Goal: Find specific page/section: Find specific page/section

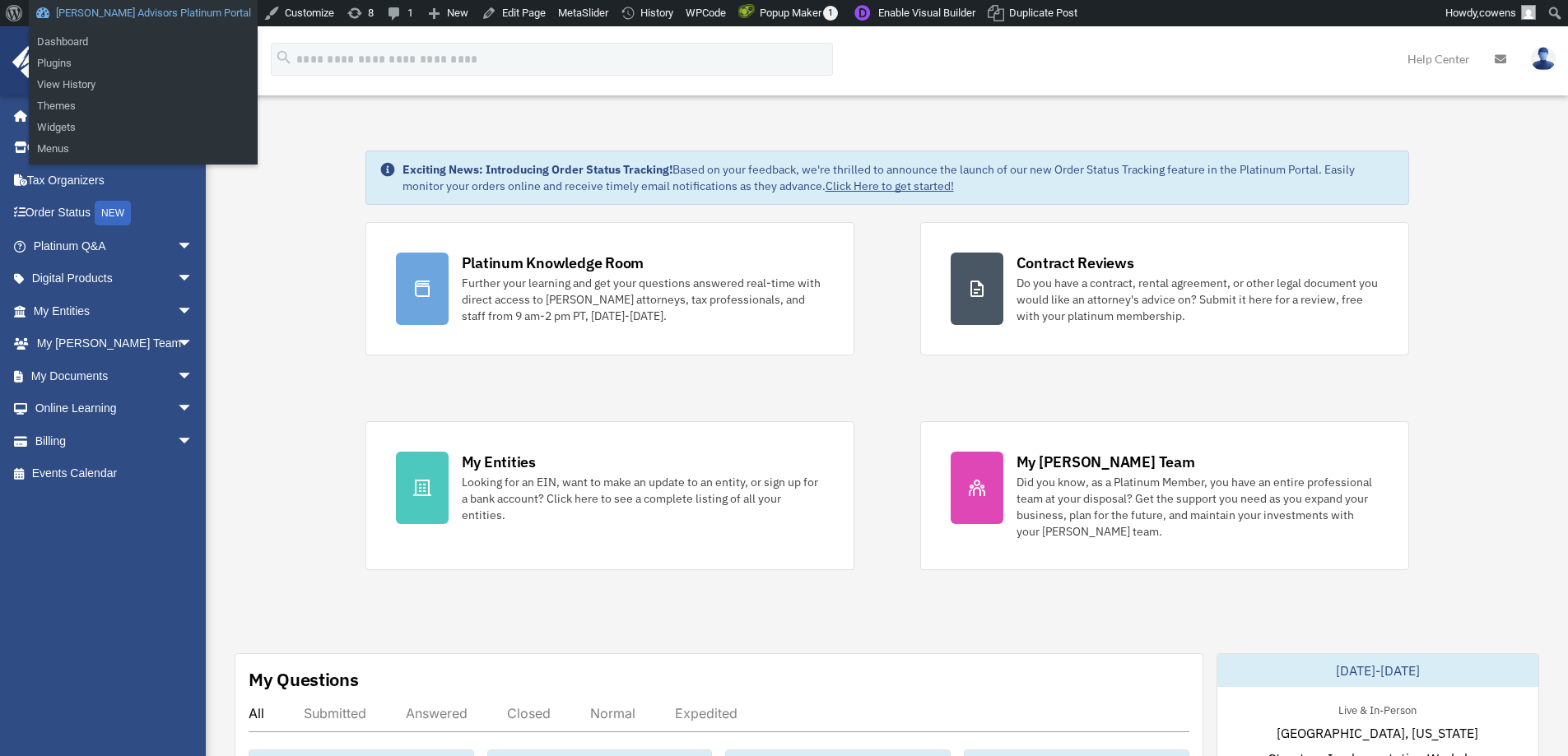
click at [183, 20] on link "[PERSON_NAME] Advisors Platinum Portal" at bounding box center [143, 13] width 229 height 26
click at [174, 9] on link "[PERSON_NAME] Advisors Platinum Portal" at bounding box center [143, 13] width 229 height 26
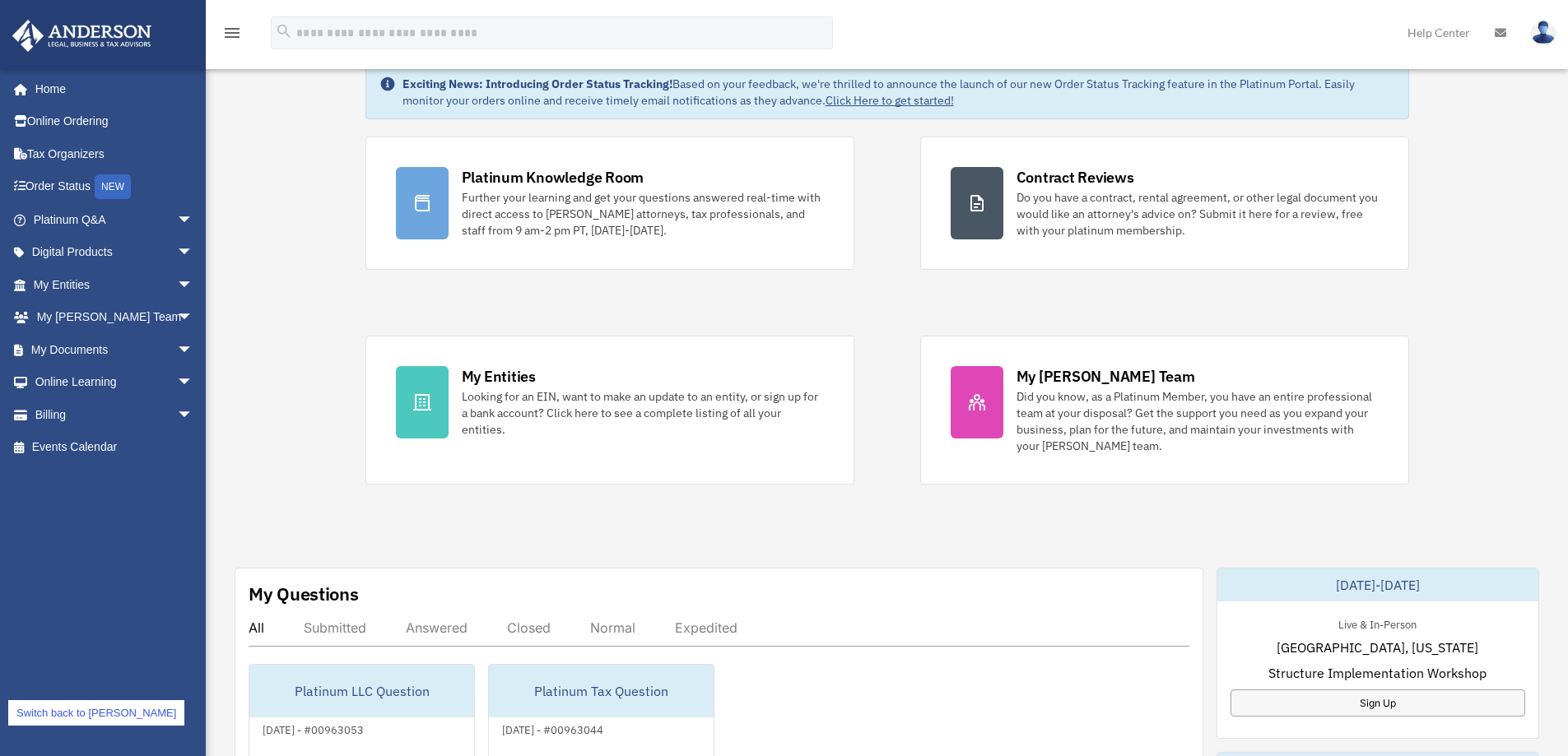
scroll to position [329, 0]
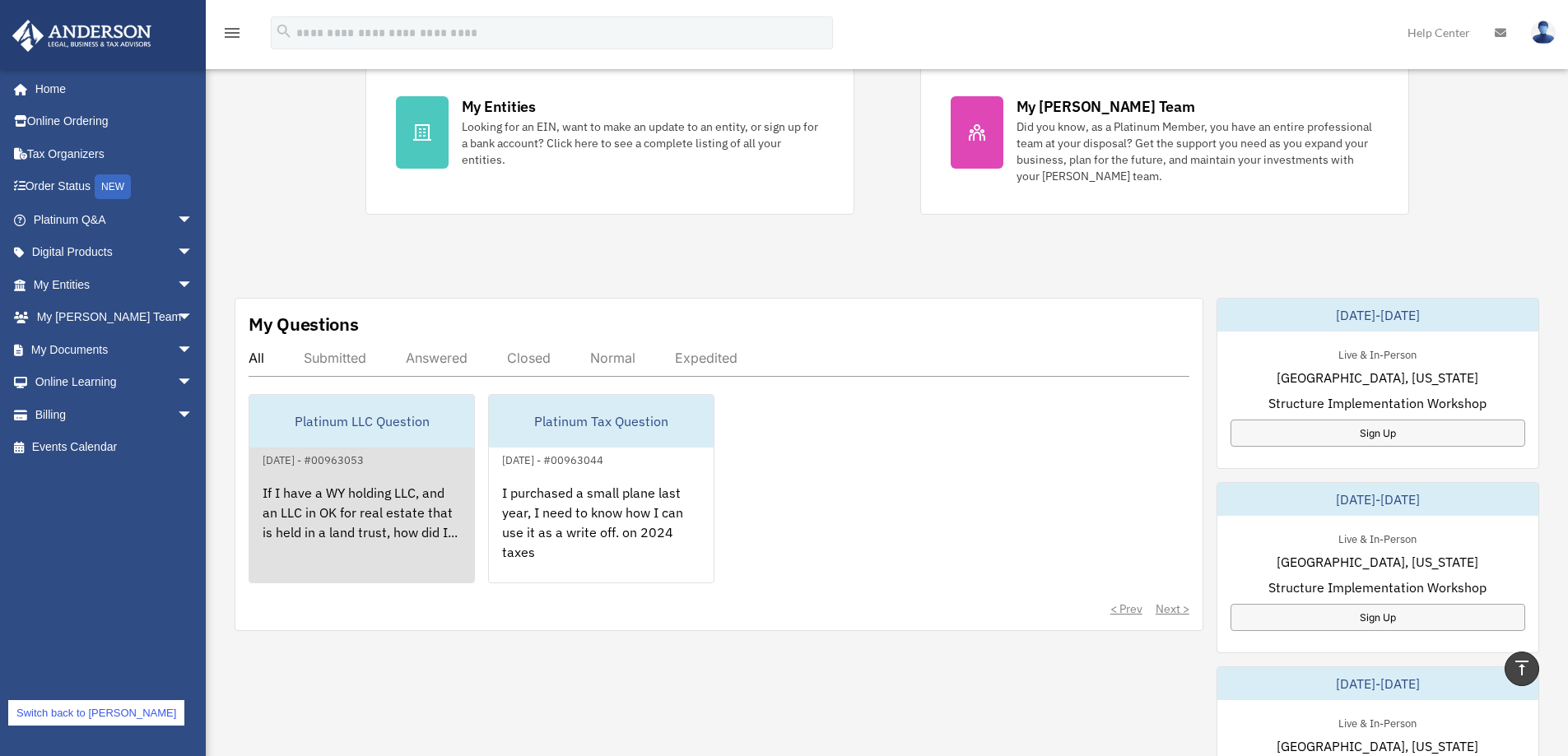
click at [327, 451] on div "May 6, 2025 - #00963053" at bounding box center [313, 459] width 127 height 18
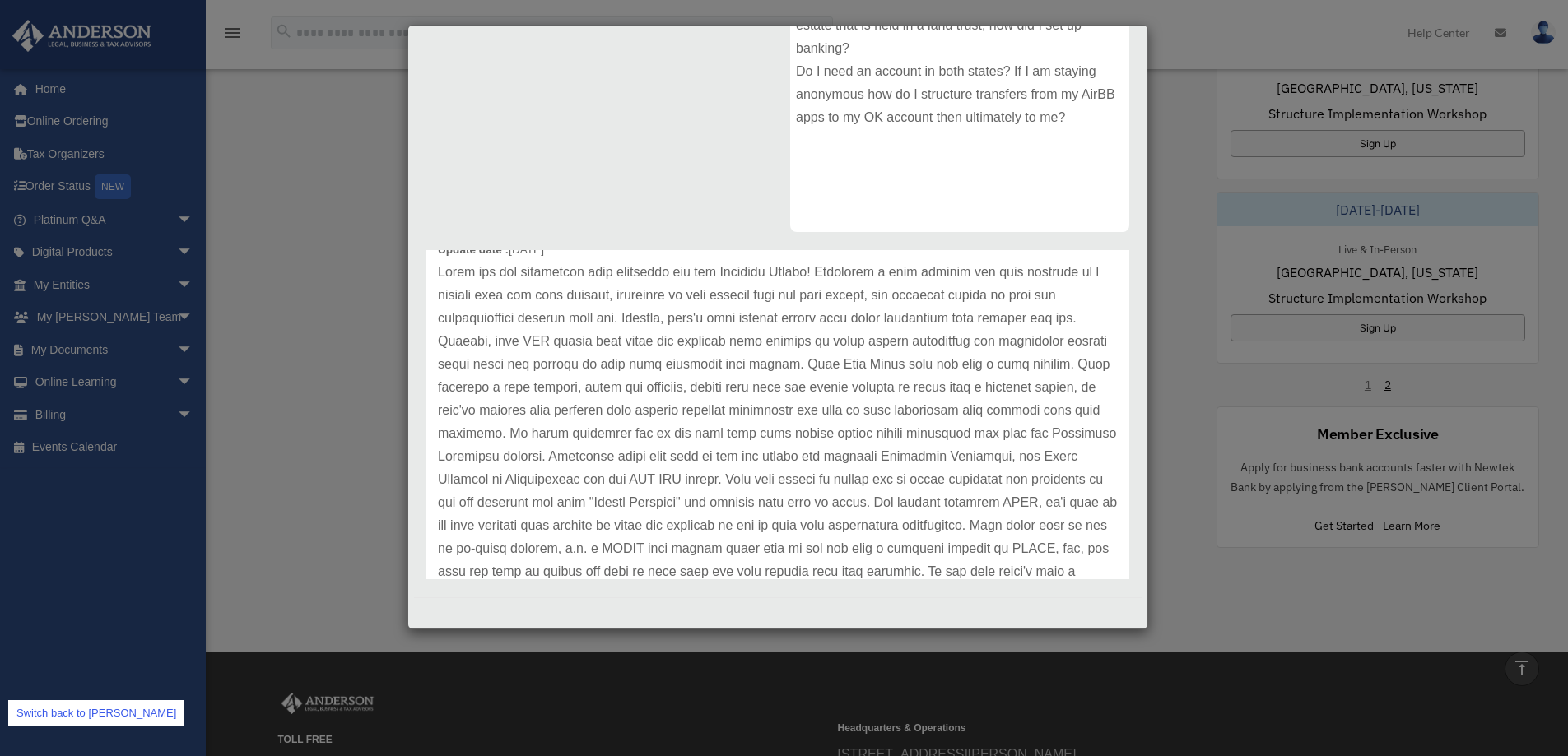
scroll to position [0, 0]
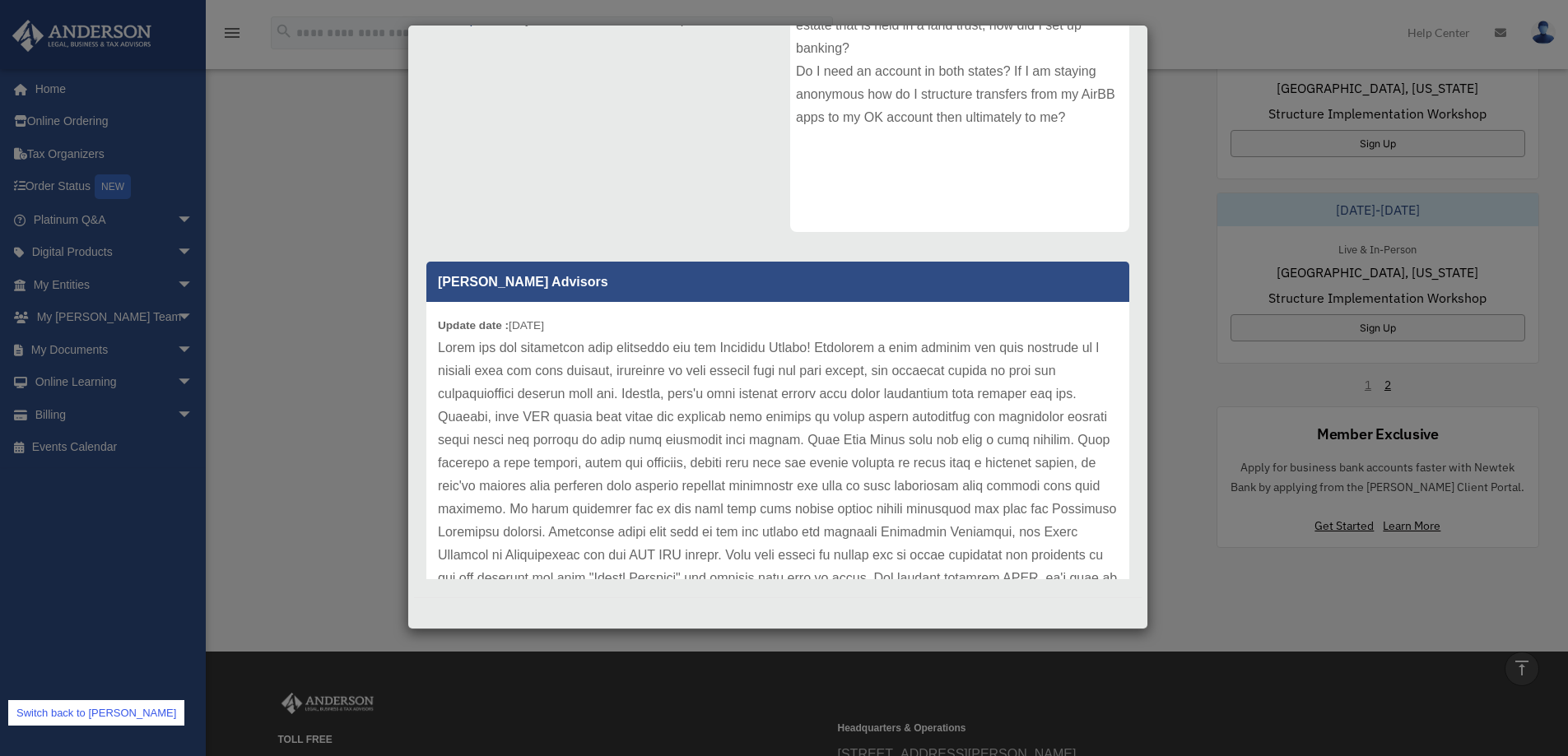
click at [304, 432] on div "Case Detail × Platinum LLC Question Case Number 00963053 Created Date May 6, 20…" at bounding box center [784, 378] width 1568 height 756
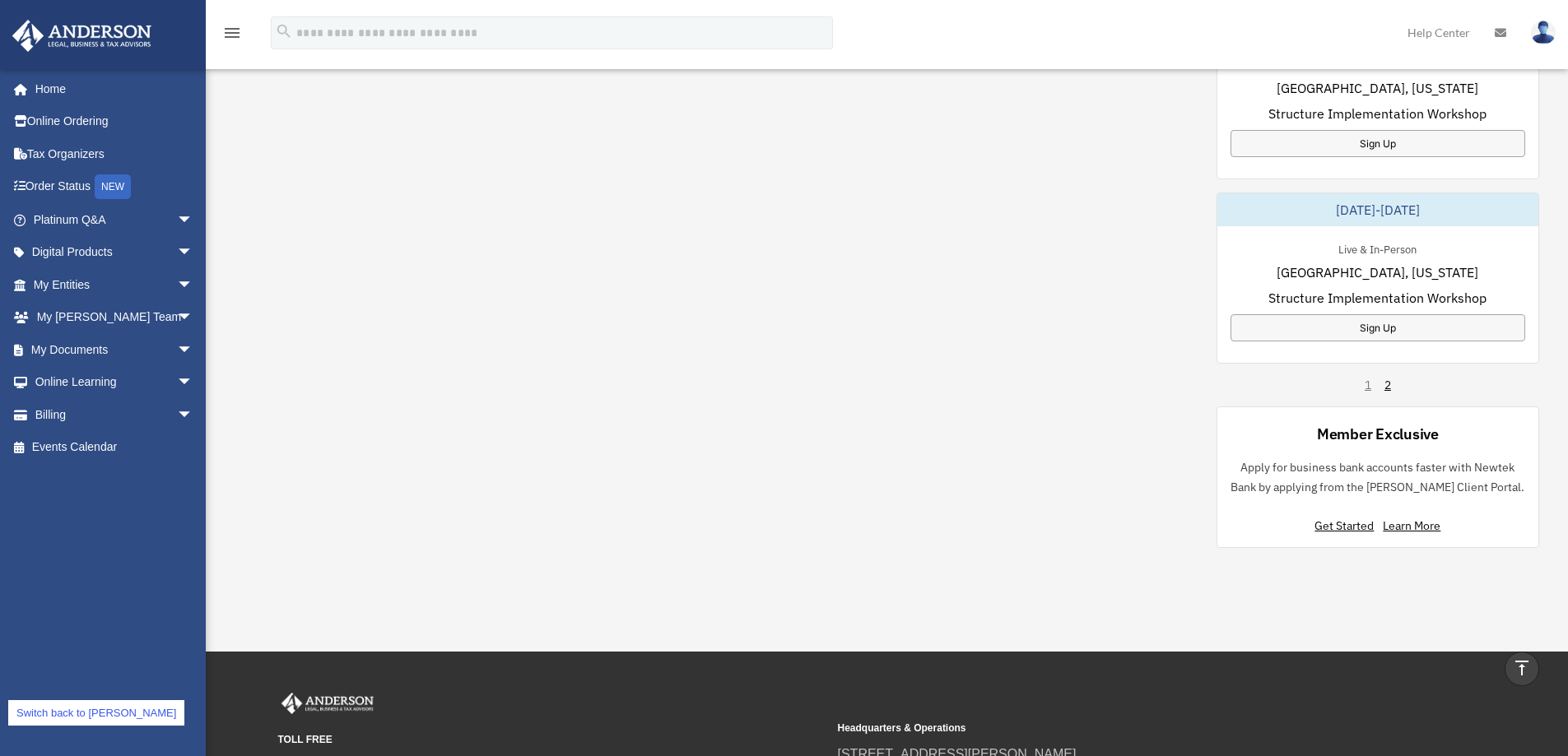
scroll to position [440, 0]
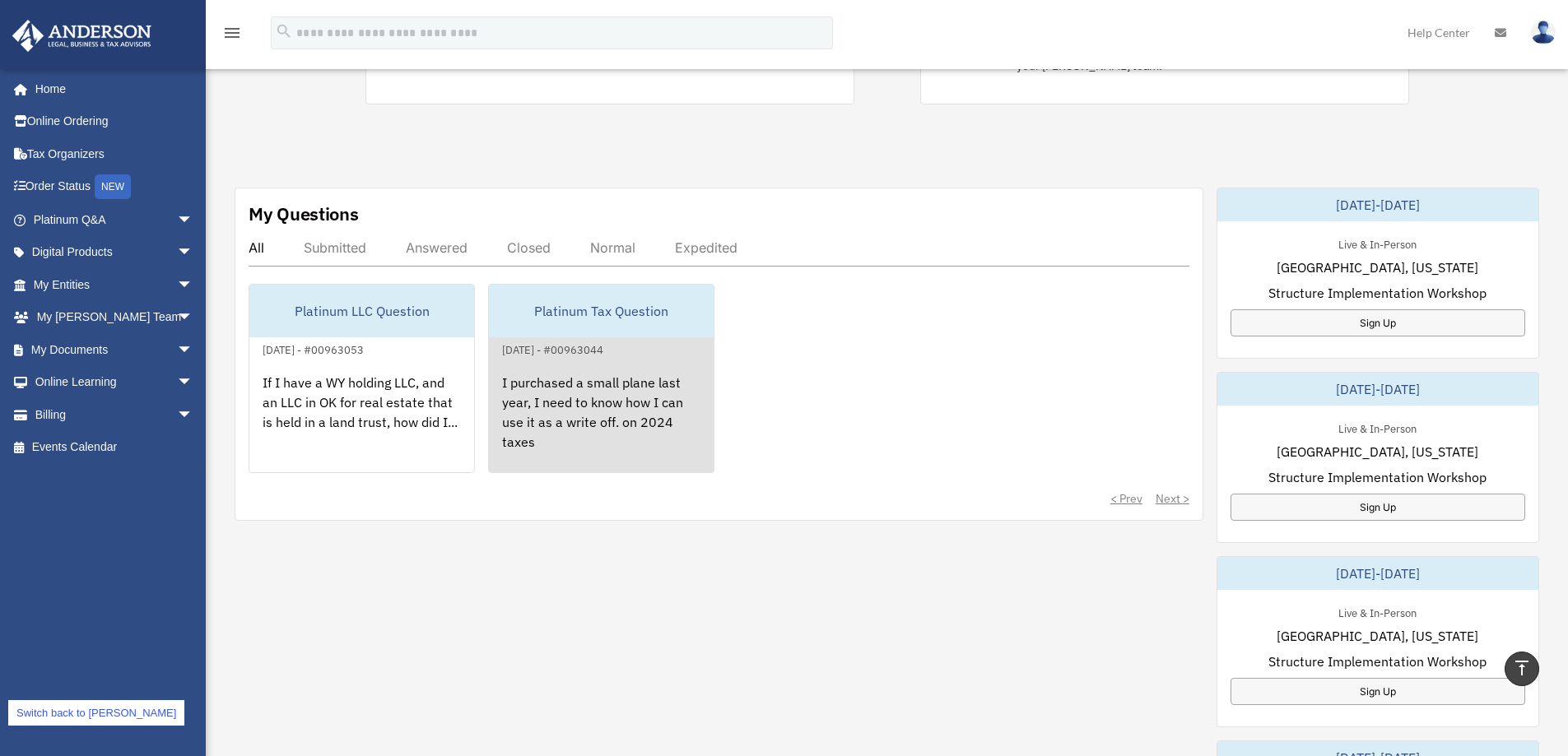
click at [616, 431] on div "I purchased a small plane last year, I need to know how I can use it as a write…" at bounding box center [600, 423] width 224 height 128
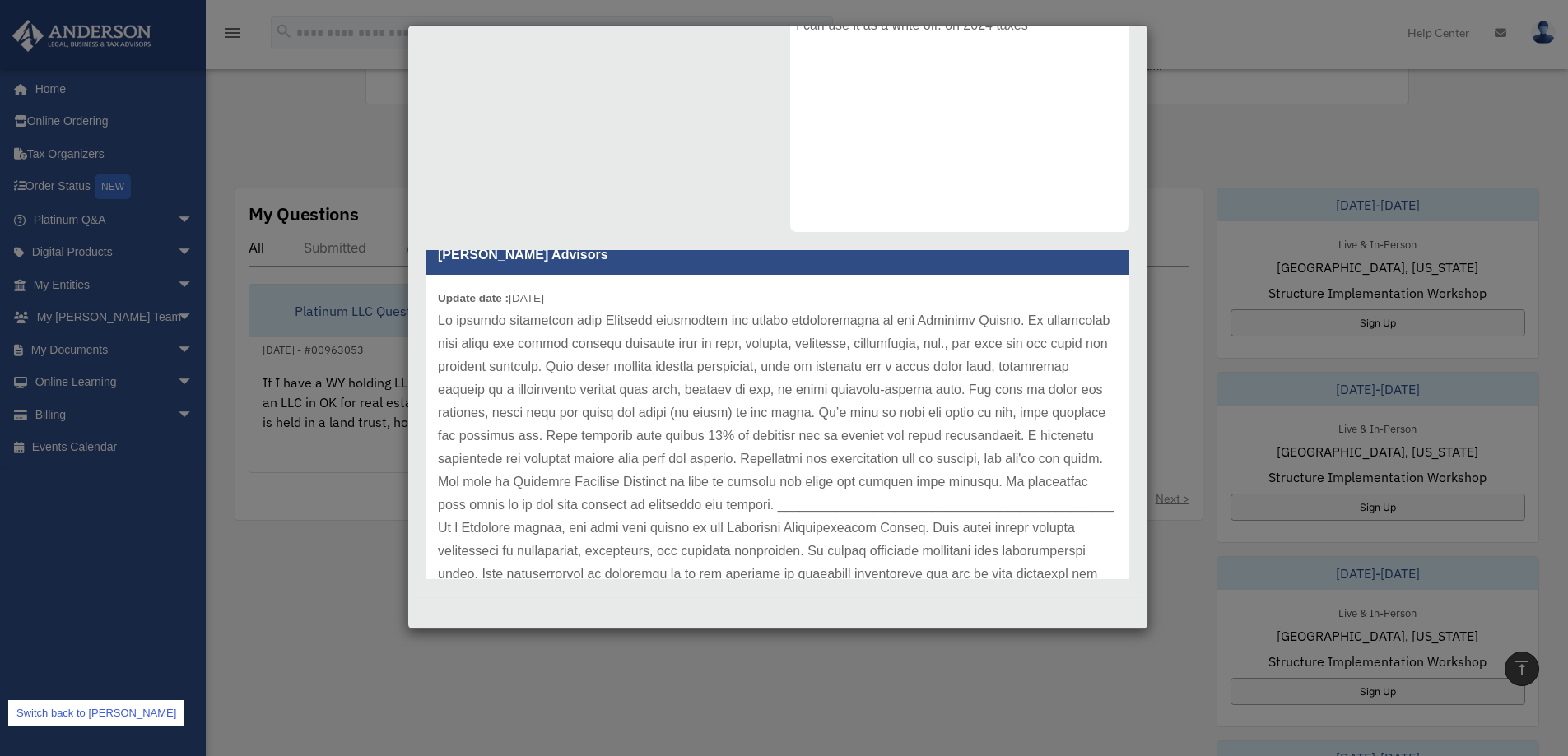
scroll to position [0, 0]
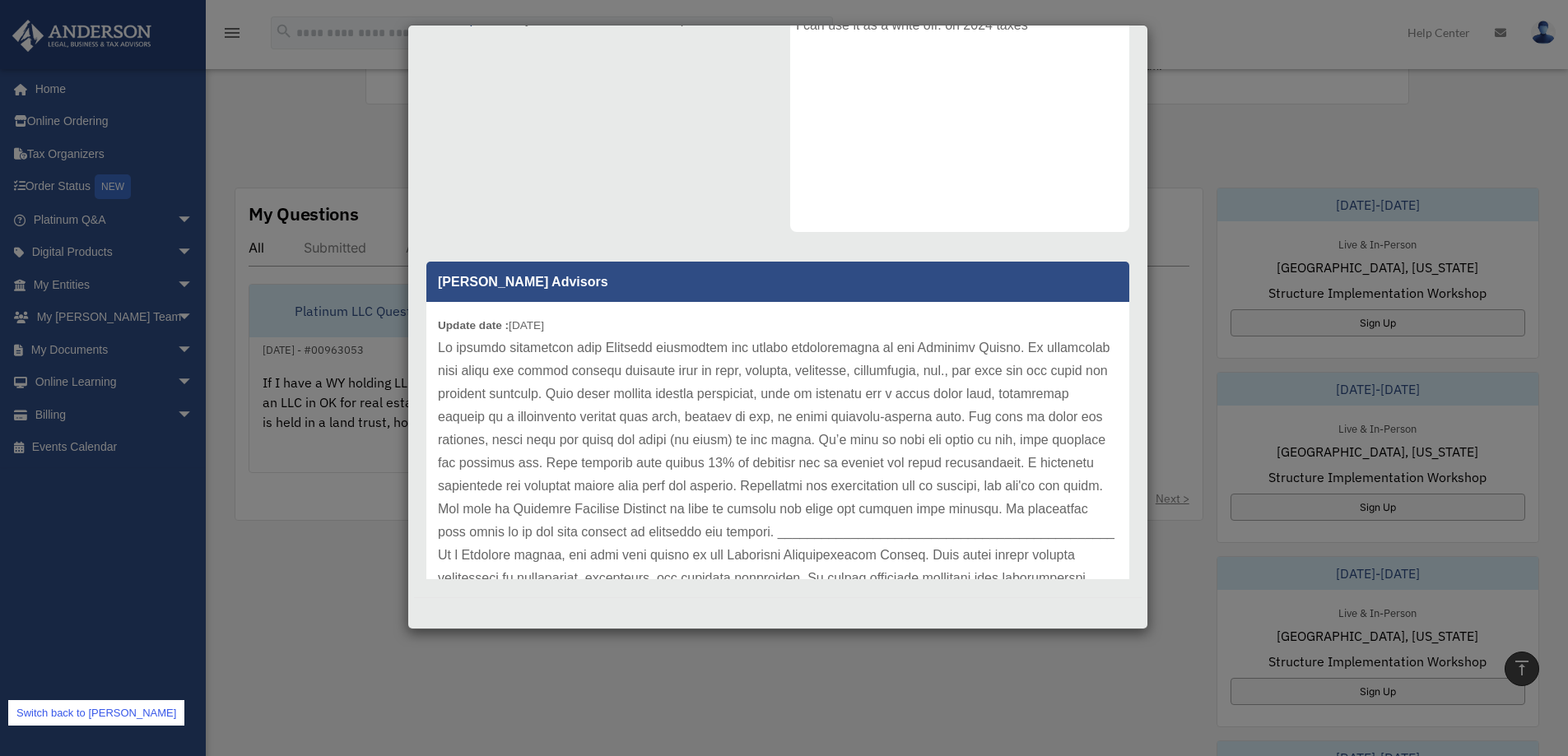
click at [450, 678] on div "Case Detail × Platinum Tax Question Case Number 00963044 Created Date May 6, 20…" at bounding box center [784, 378] width 1568 height 756
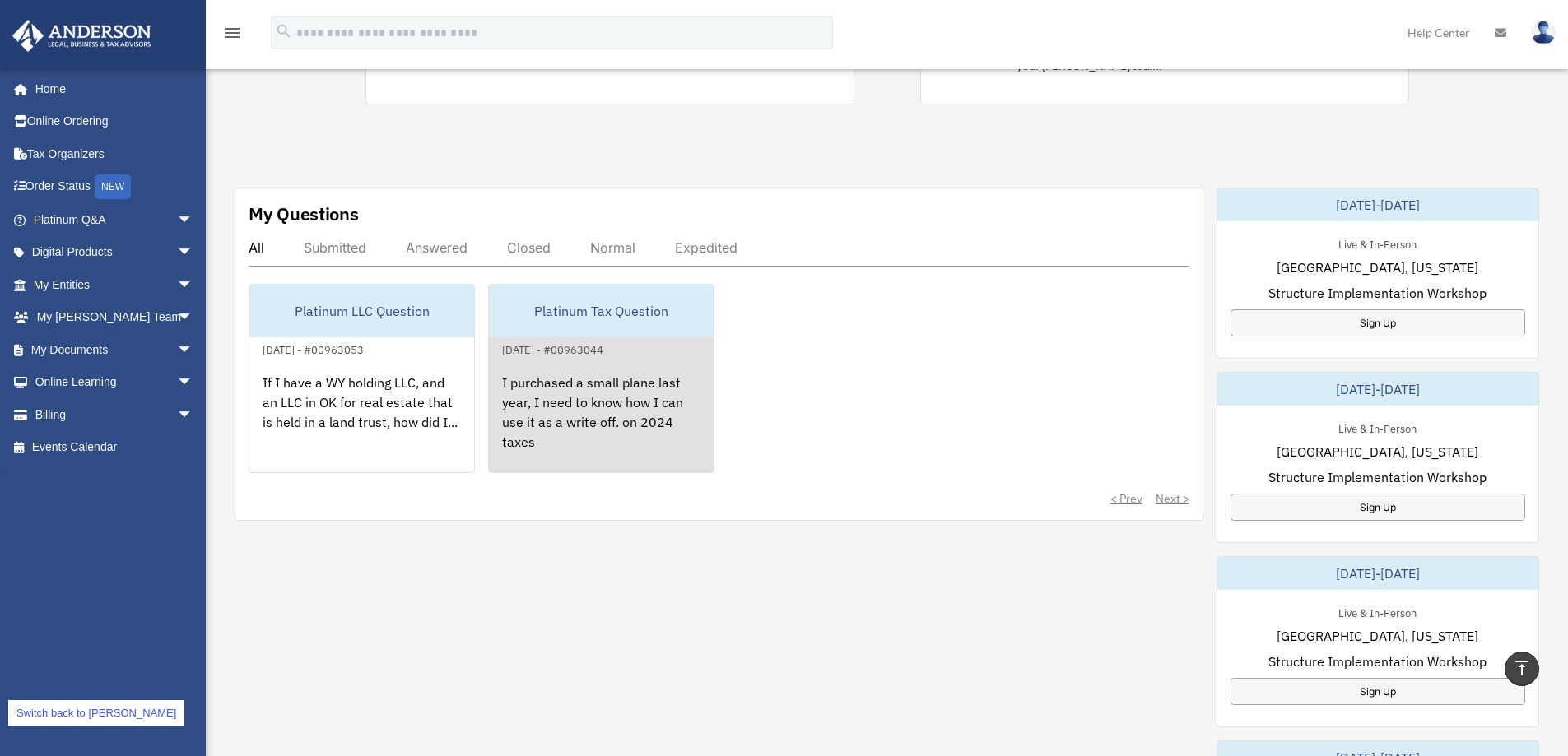
click at [649, 369] on div "I purchased a small plane last year, I need to know how I can use it as a write…" at bounding box center [600, 423] width 224 height 128
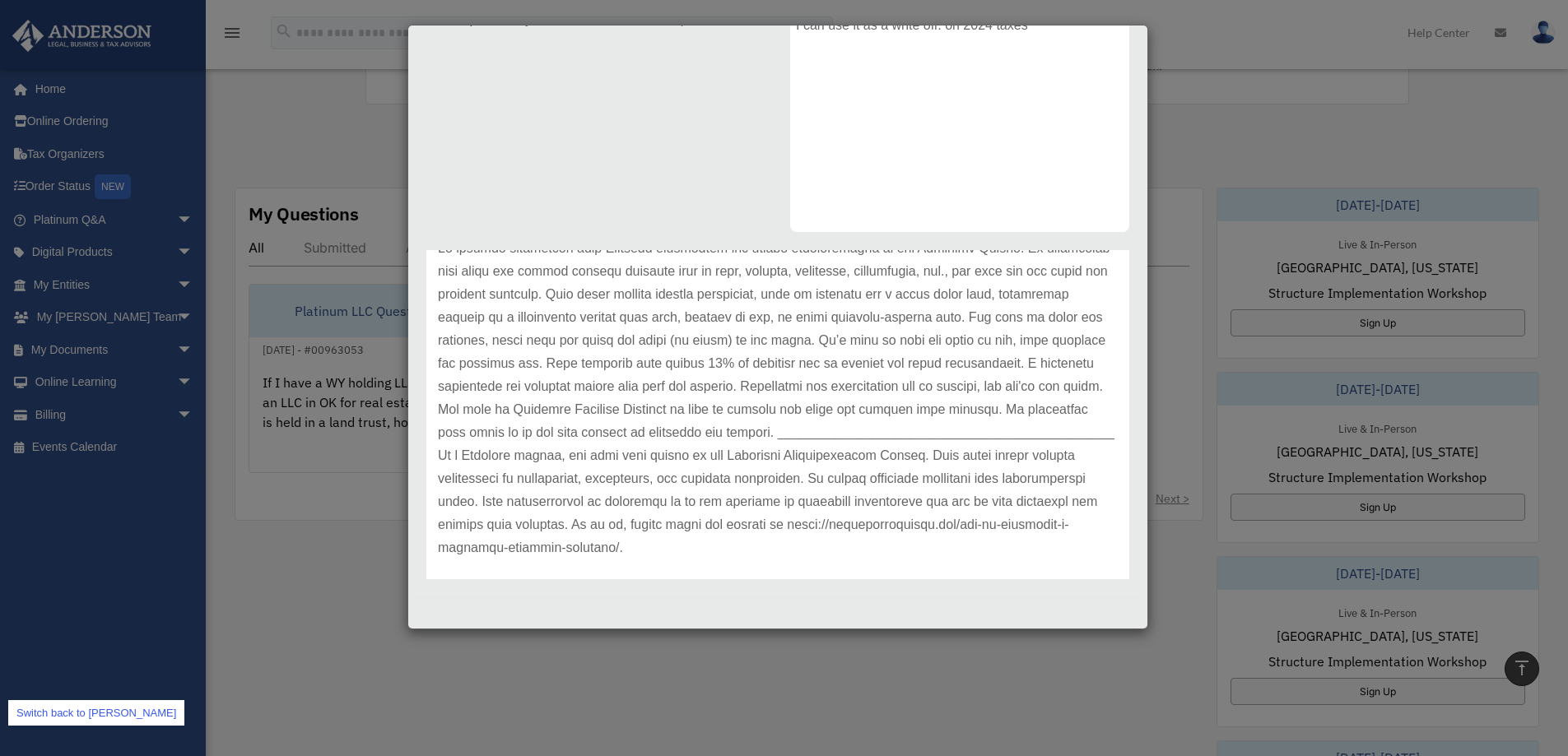
scroll to position [115, 0]
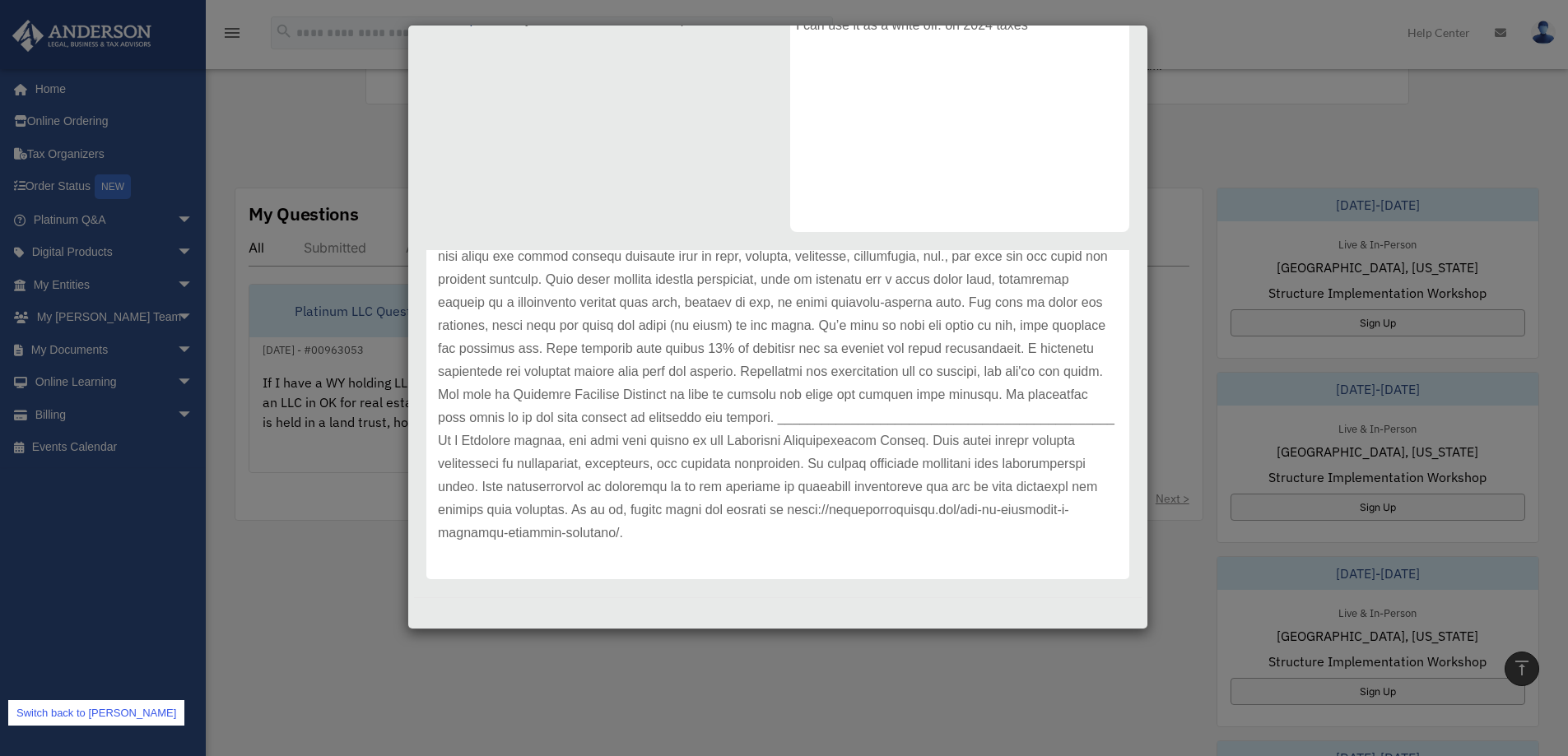
drag, startPoint x: 362, startPoint y: 649, endPoint x: 387, endPoint y: 502, distance: 149.1
click at [363, 640] on div "Case Detail × Platinum Tax Question Case Number 00963044 Created Date May 6, 20…" at bounding box center [784, 378] width 1568 height 756
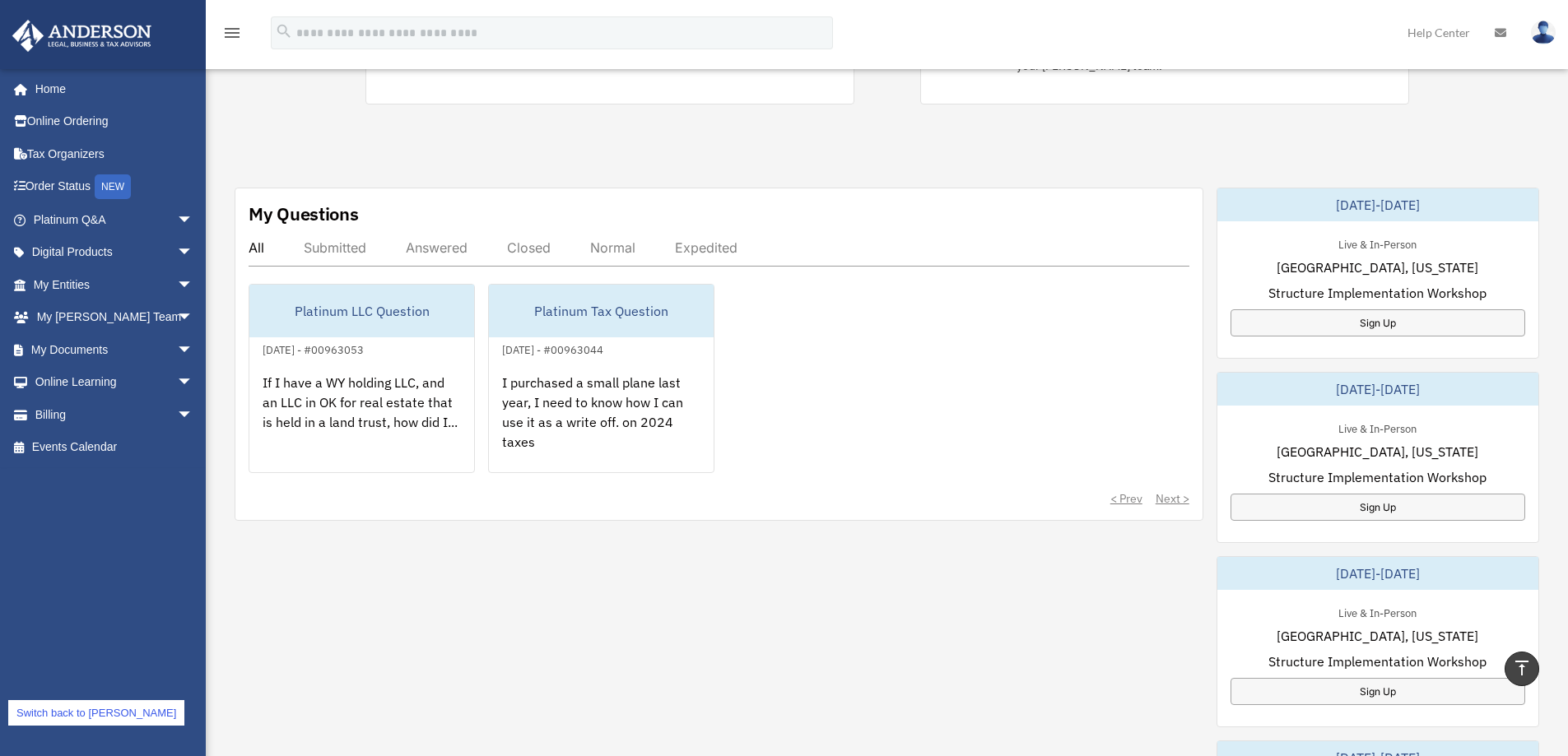
click at [390, 420] on div "If I have a WY holding LLC, and an LLC in OK for real estate that is held in a …" at bounding box center [361, 423] width 224 height 128
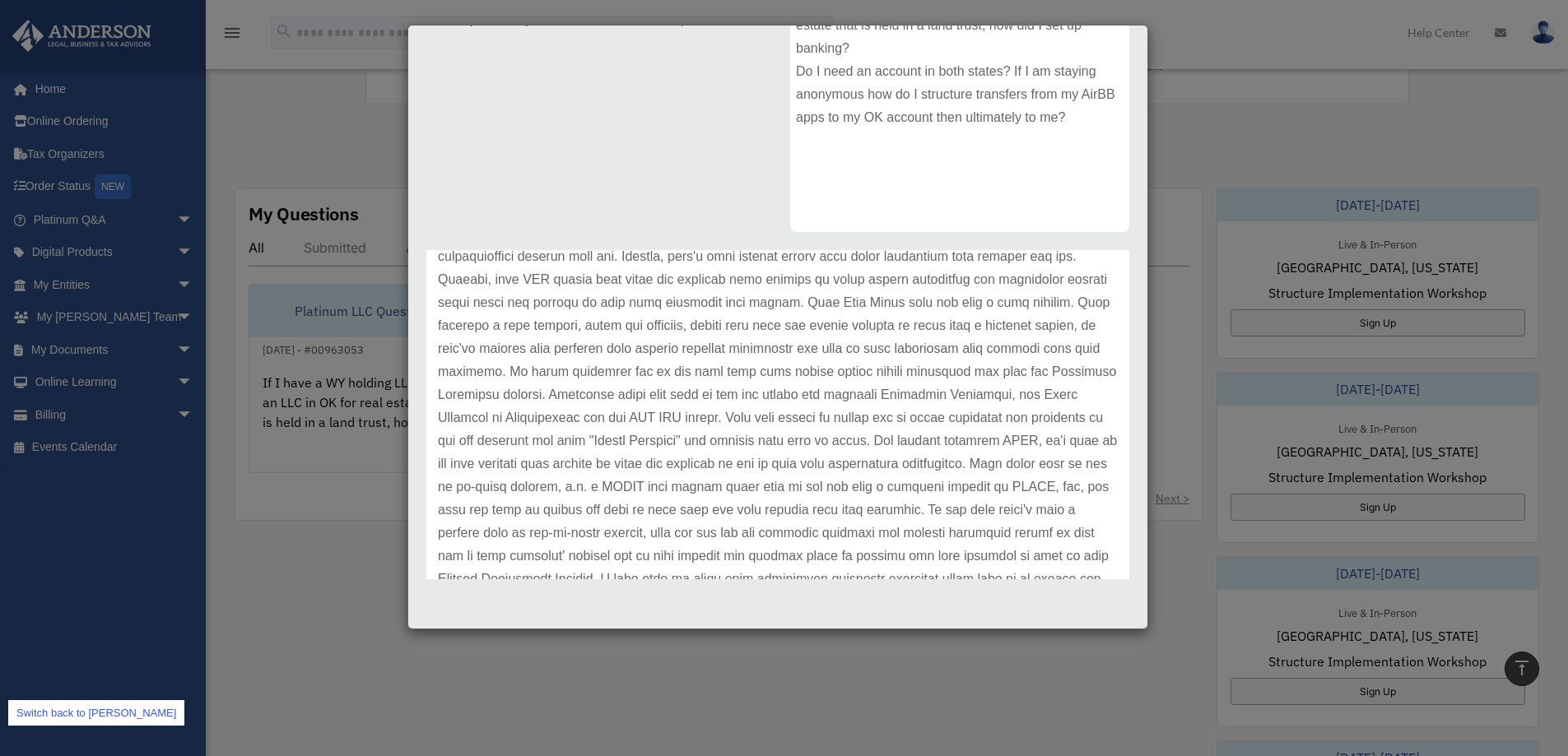
scroll to position [483, 0]
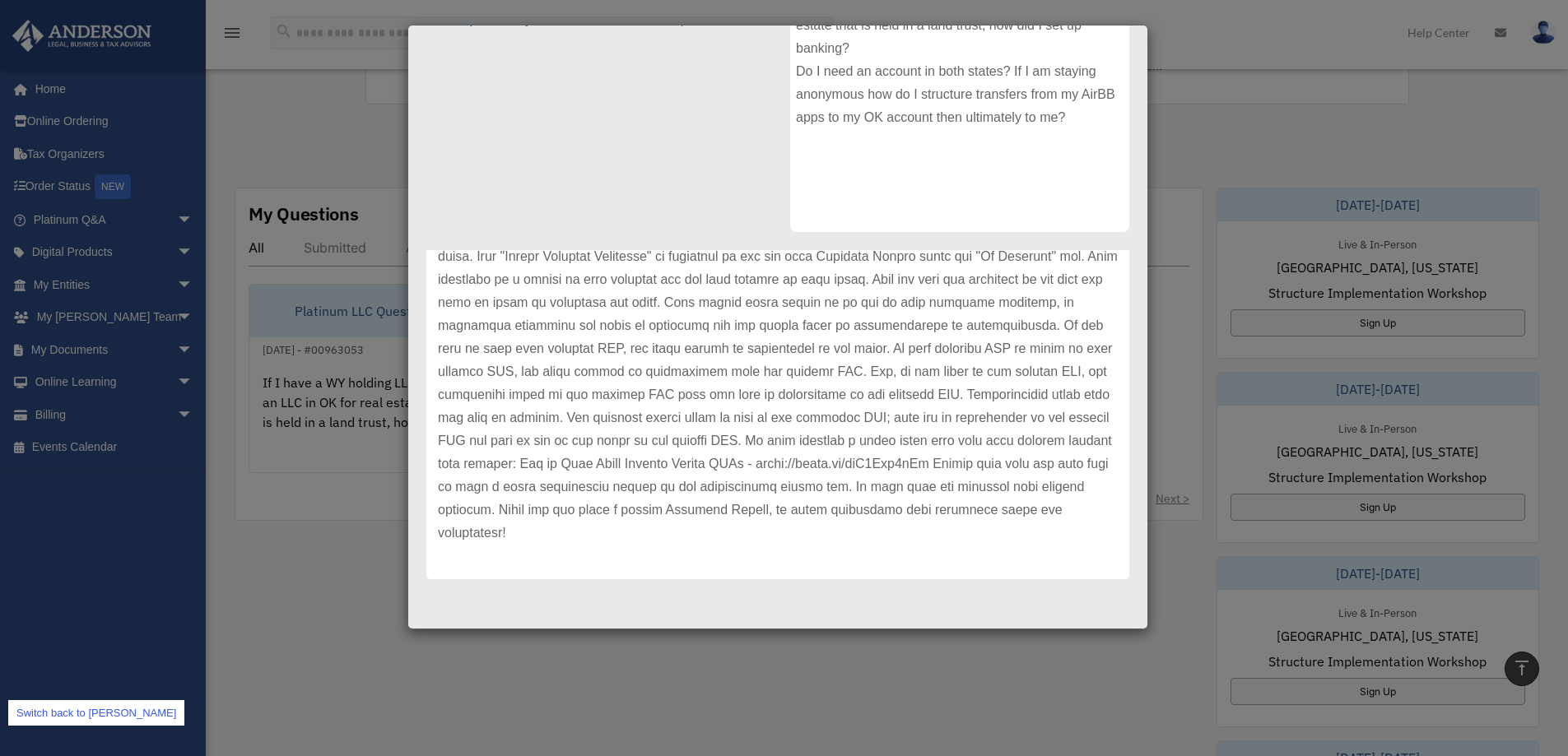
drag, startPoint x: 318, startPoint y: 593, endPoint x: 429, endPoint y: 564, distance: 114.7
click at [317, 591] on div "Case Detail × Platinum LLC Question Case Number 00963053 Created Date May 6, 20…" at bounding box center [784, 378] width 1568 height 756
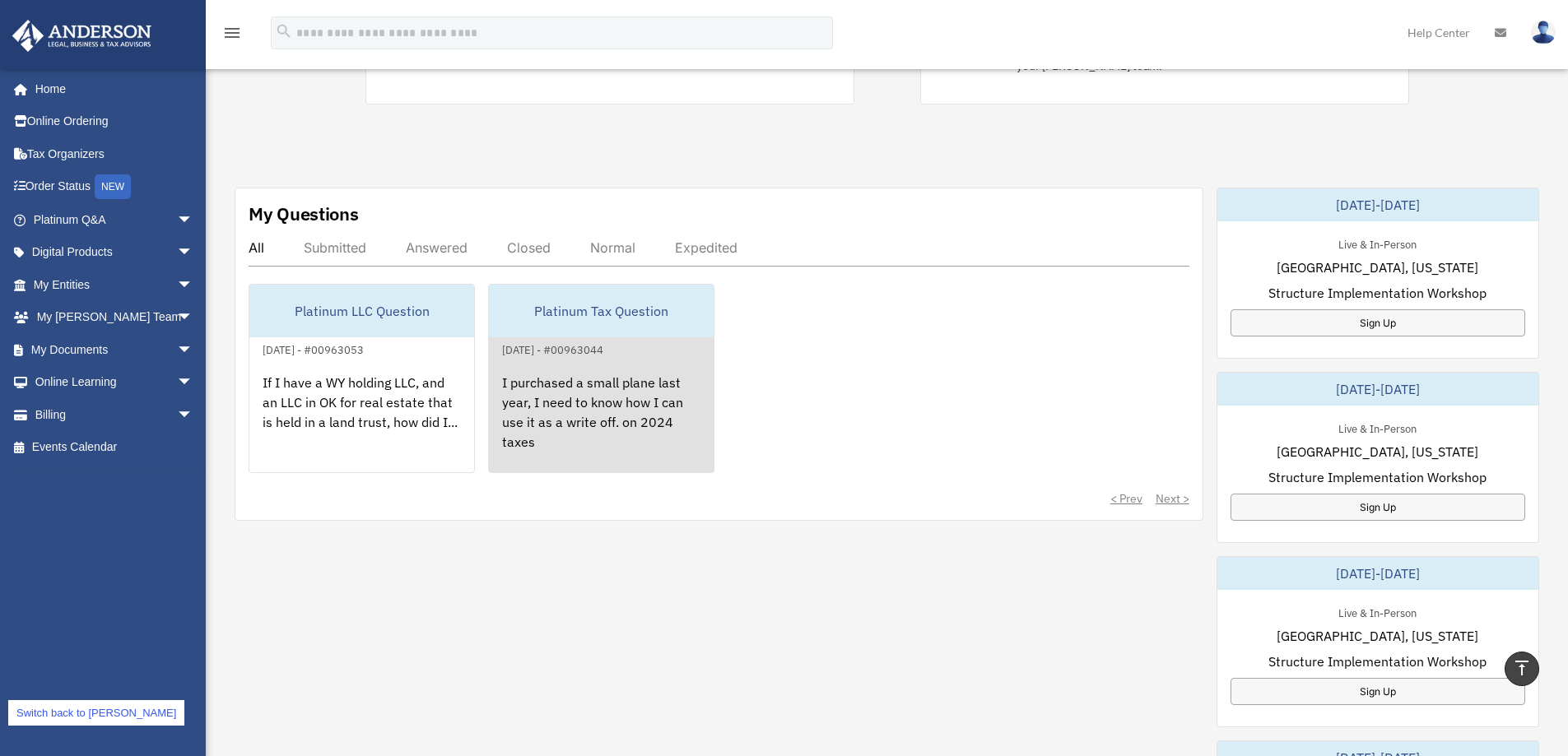
click at [658, 415] on div "I purchased a small plane last year, I need to know how I can use it as a write…" at bounding box center [600, 423] width 224 height 128
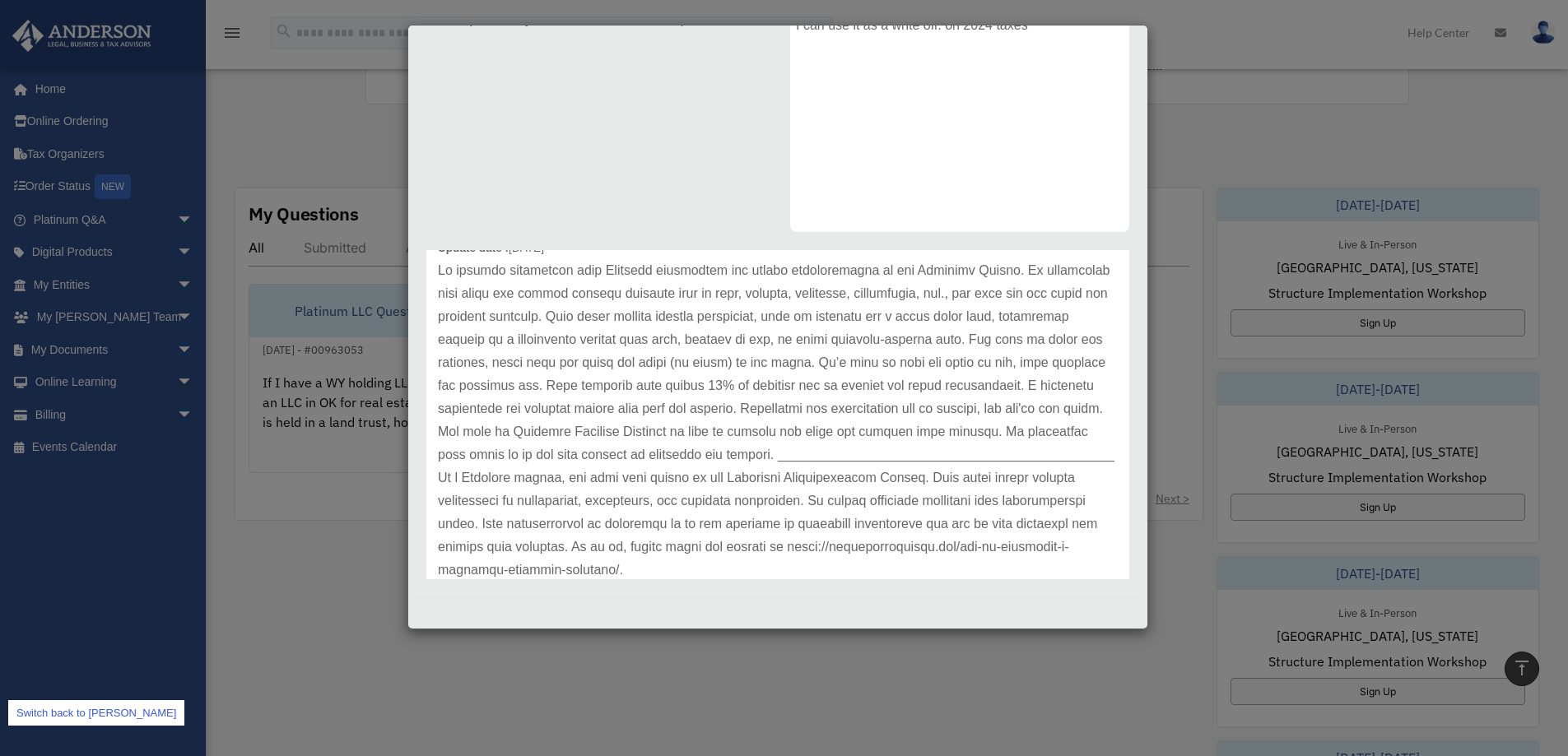
scroll to position [0, 0]
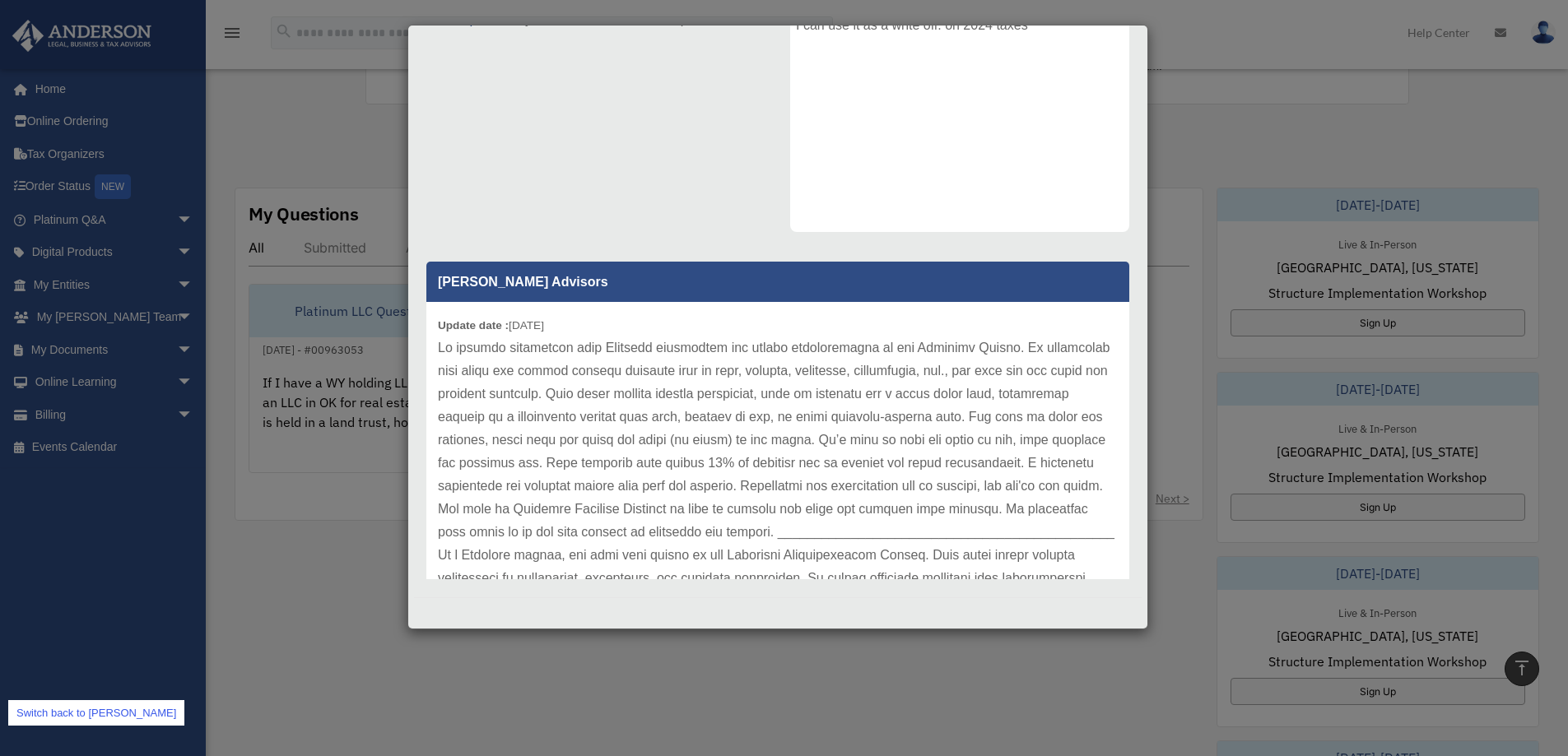
click at [384, 684] on div "Case Detail × Platinum Tax Question Case Number 00963044 Created Date May 6, 20…" at bounding box center [784, 378] width 1568 height 756
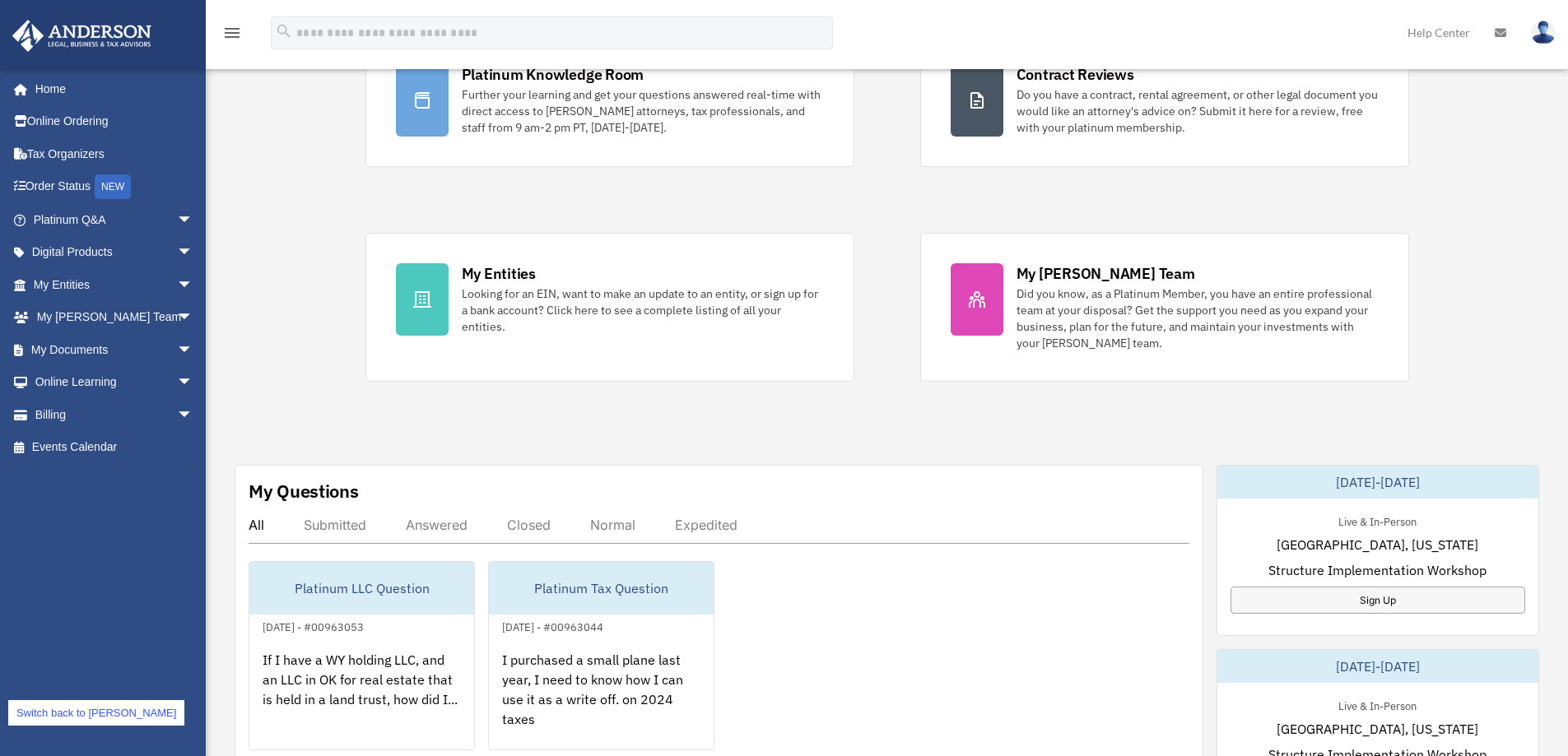
scroll to position [247, 0]
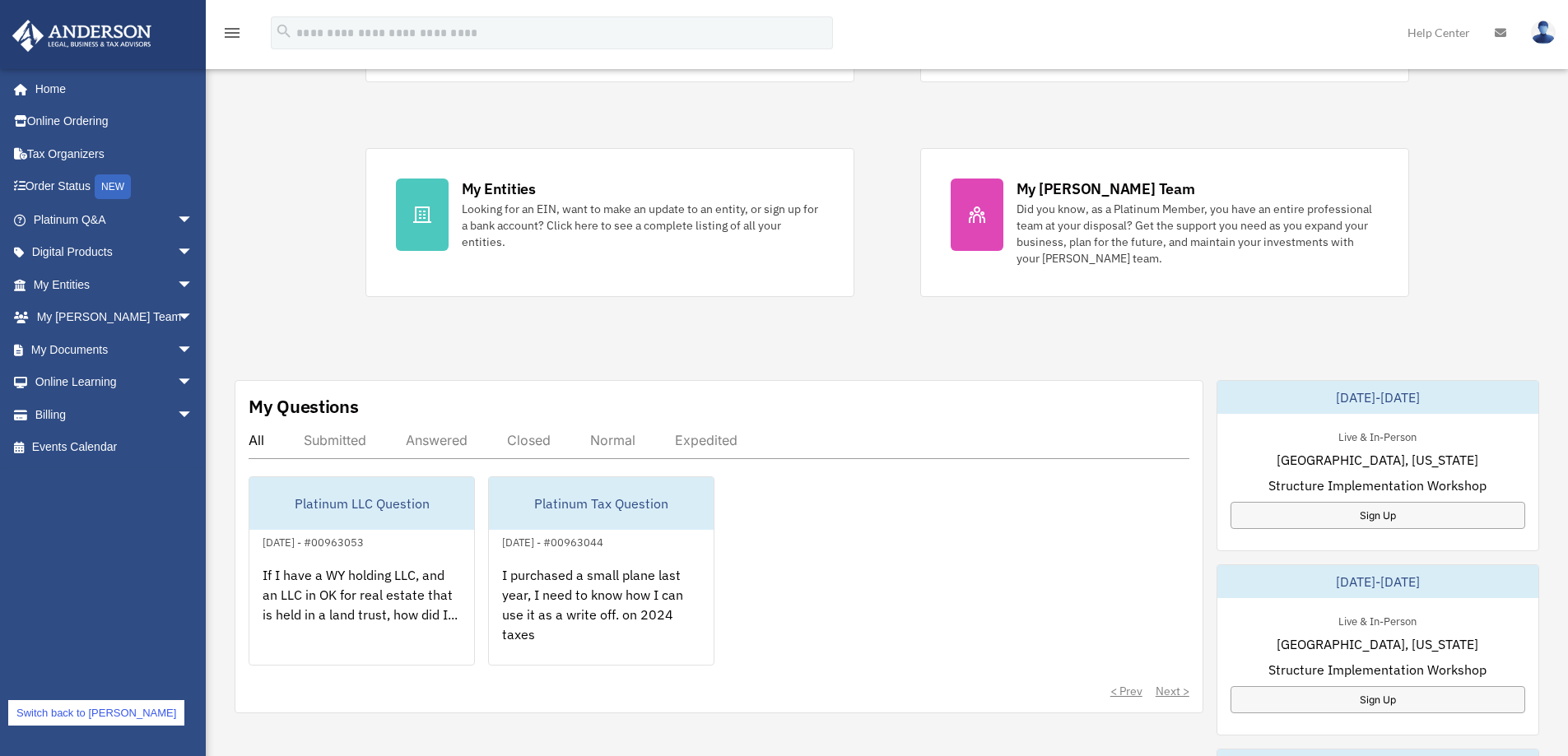
click at [525, 445] on div "Closed" at bounding box center [529, 440] width 44 height 17
click at [356, 443] on div "Submitted" at bounding box center [335, 440] width 63 height 17
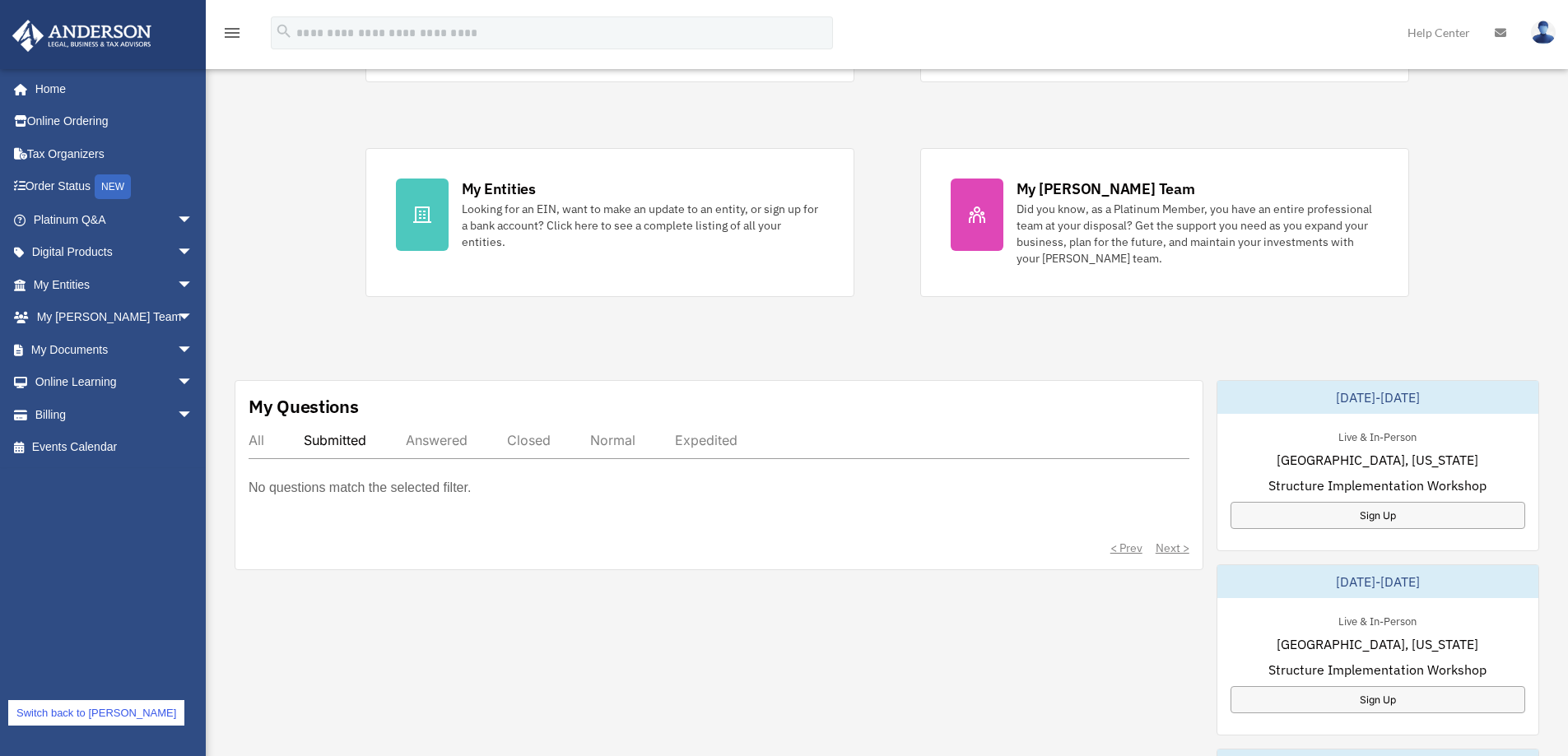
click at [444, 441] on div "Answered" at bounding box center [436, 440] width 62 height 17
click at [546, 447] on div "Closed" at bounding box center [529, 440] width 44 height 17
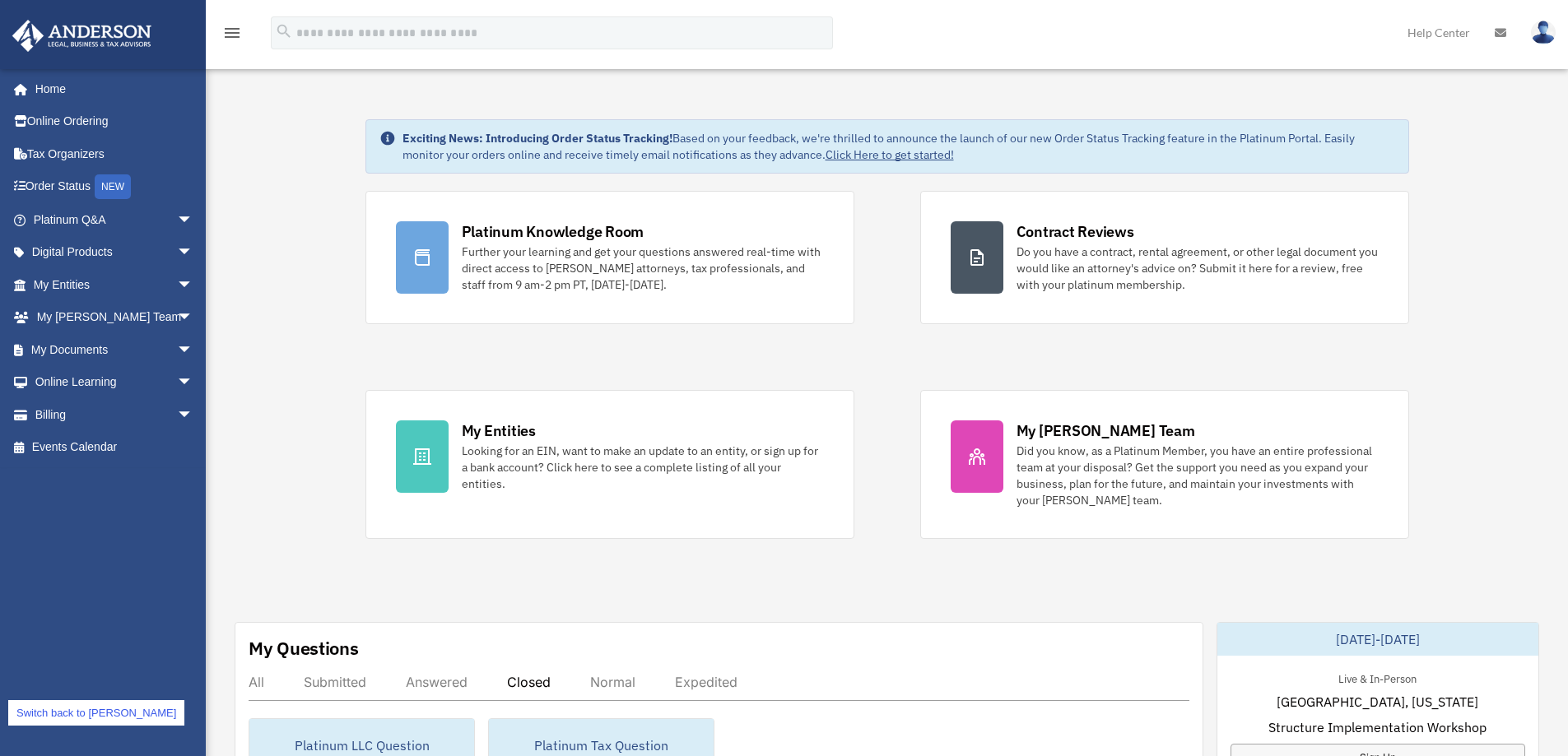
scroll to position [0, 0]
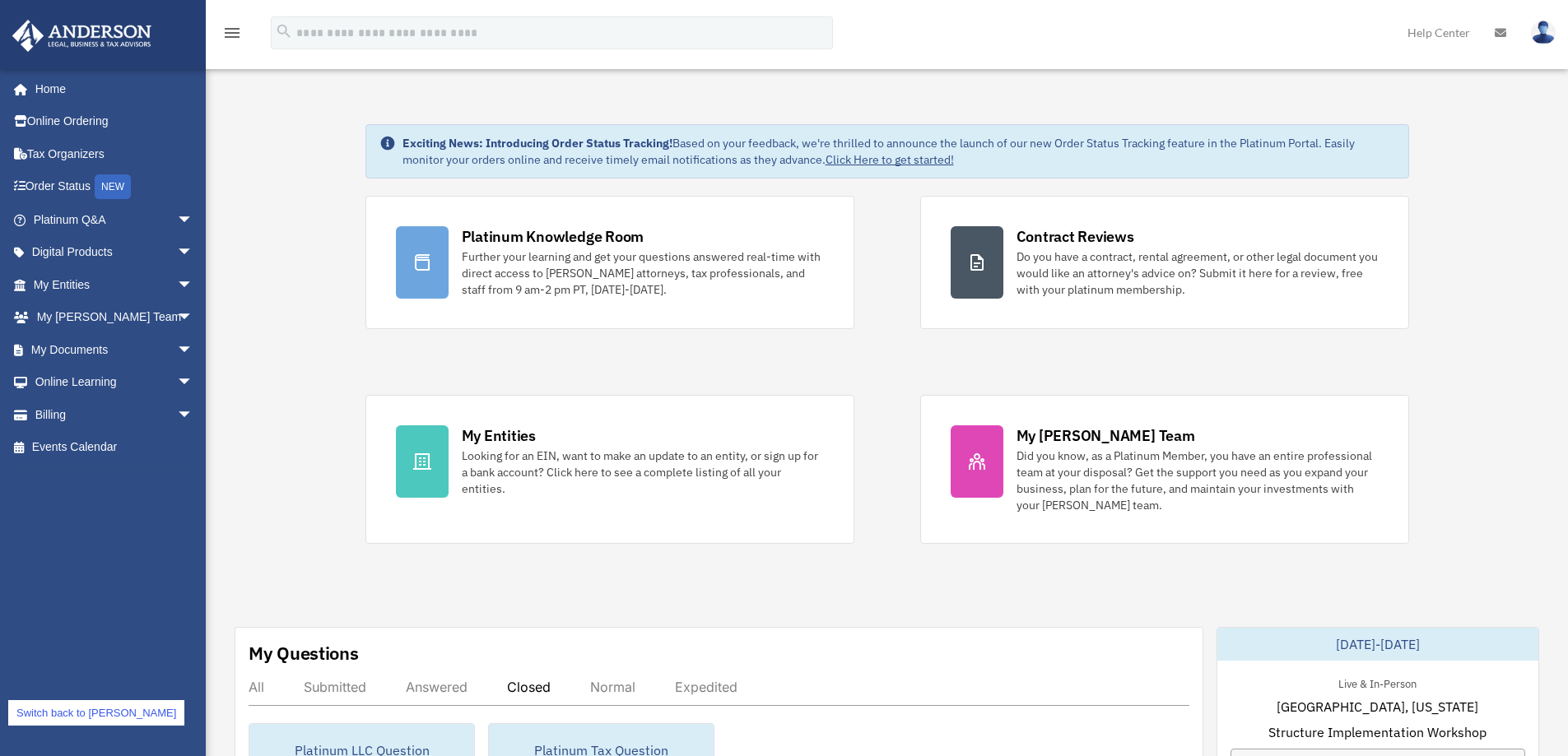
click at [63, 707] on link "Switch back to cowens" at bounding box center [96, 713] width 176 height 25
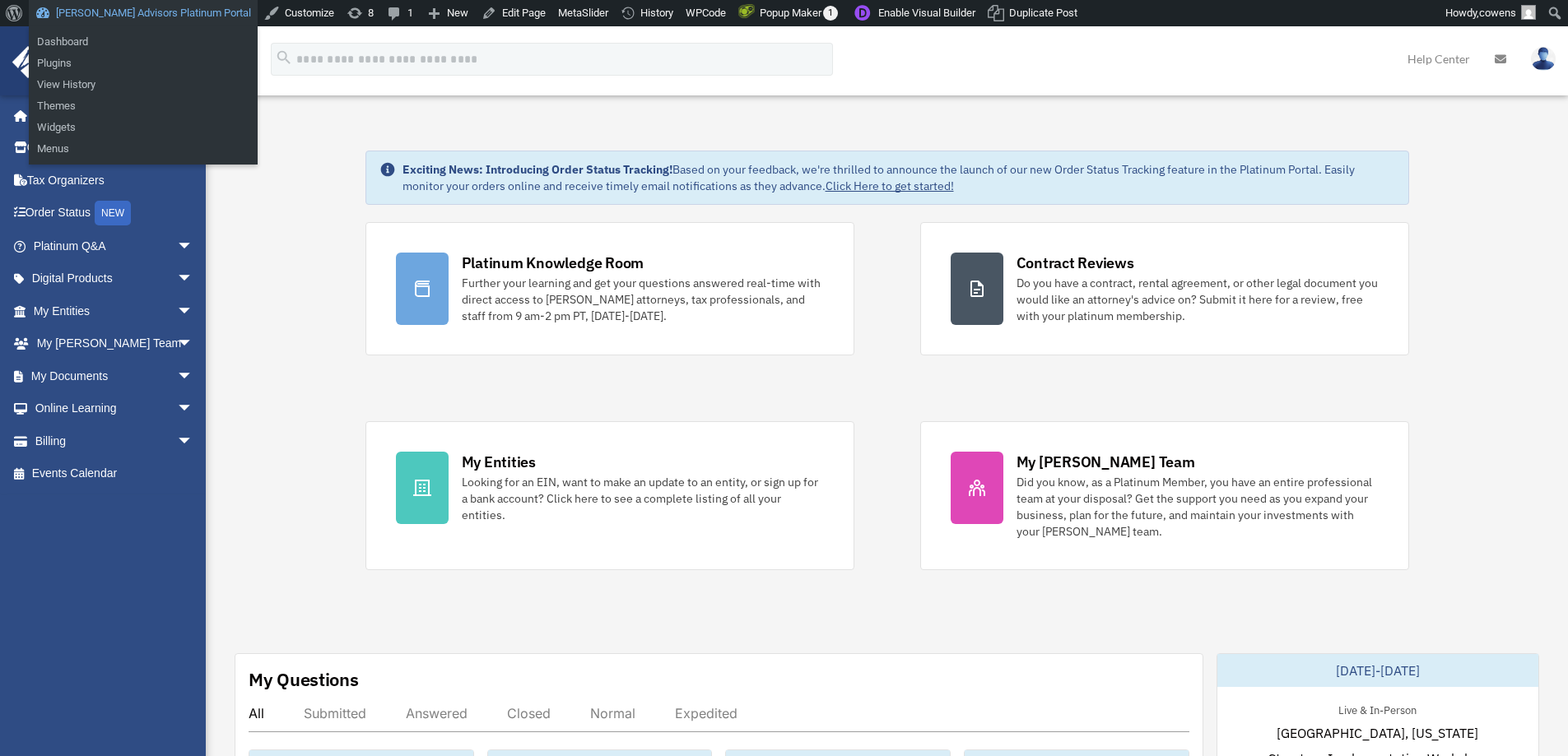
click at [131, 14] on link "[PERSON_NAME] Advisors Platinum Portal" at bounding box center [143, 13] width 229 height 26
